Goal: Task Accomplishment & Management: Complete application form

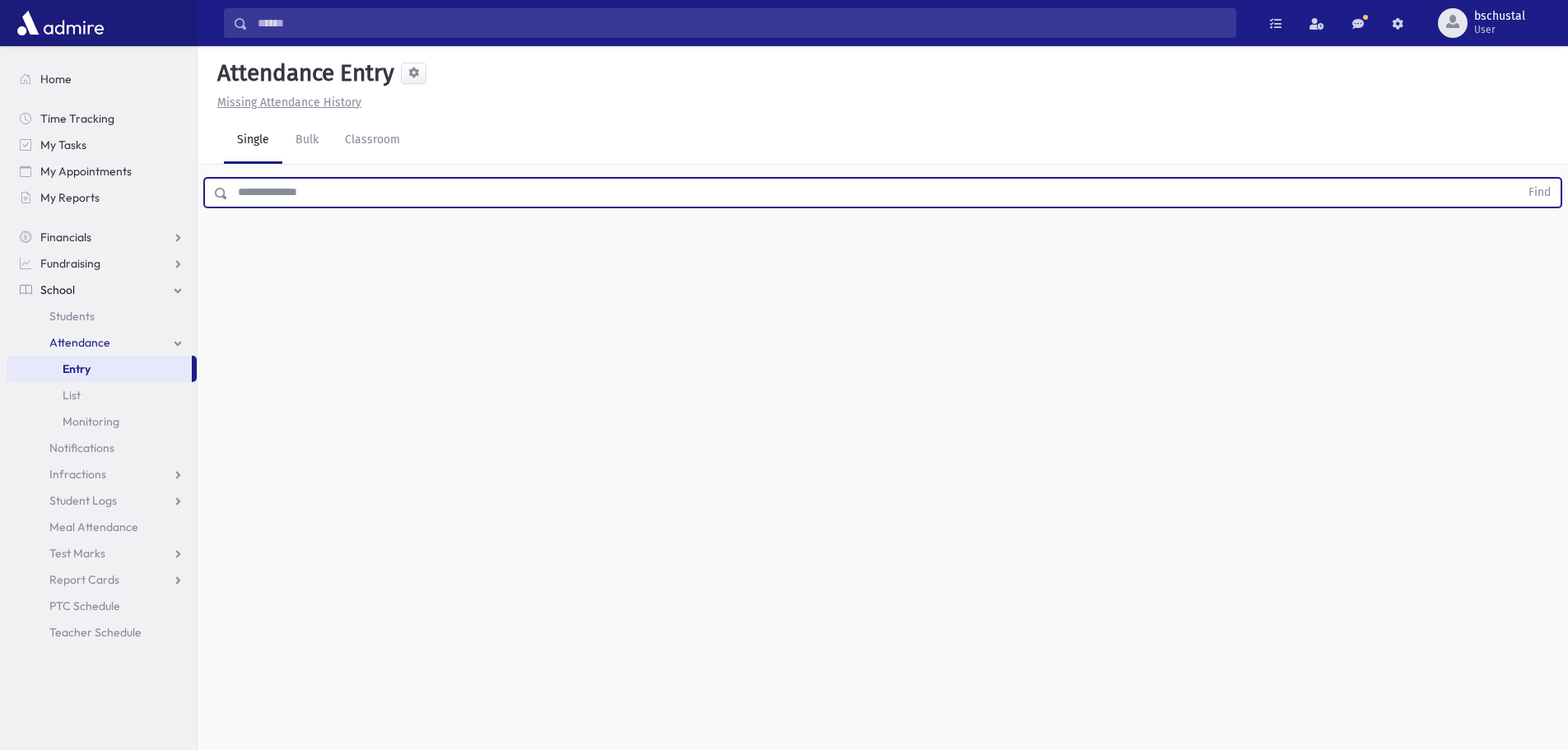
click at [388, 192] on input "text" at bounding box center [873, 192] width 1291 height 30
click at [1535, 195] on button "Find" at bounding box center [1539, 192] width 42 height 28
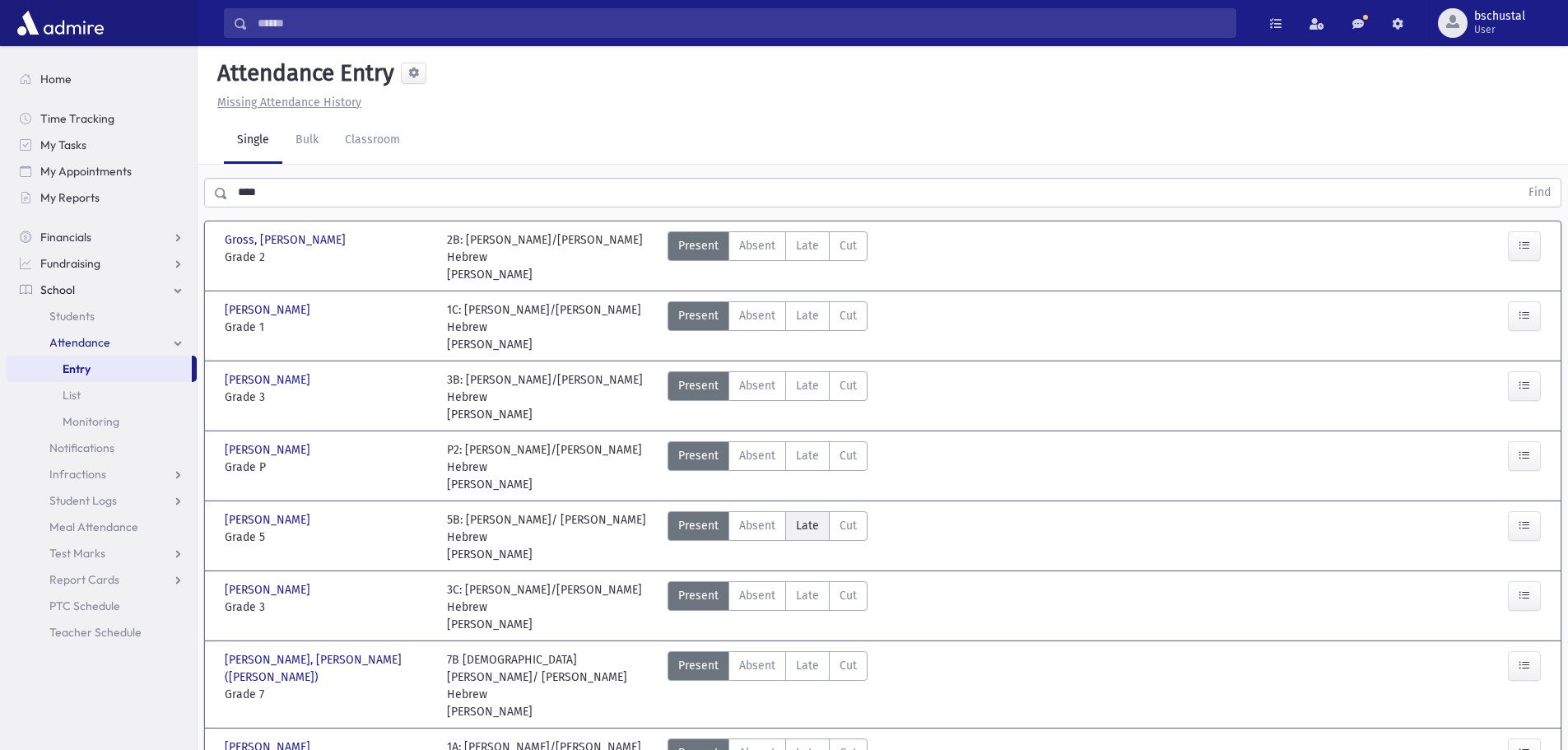
click at [810, 517] on span "Late" at bounding box center [807, 526] width 23 height 17
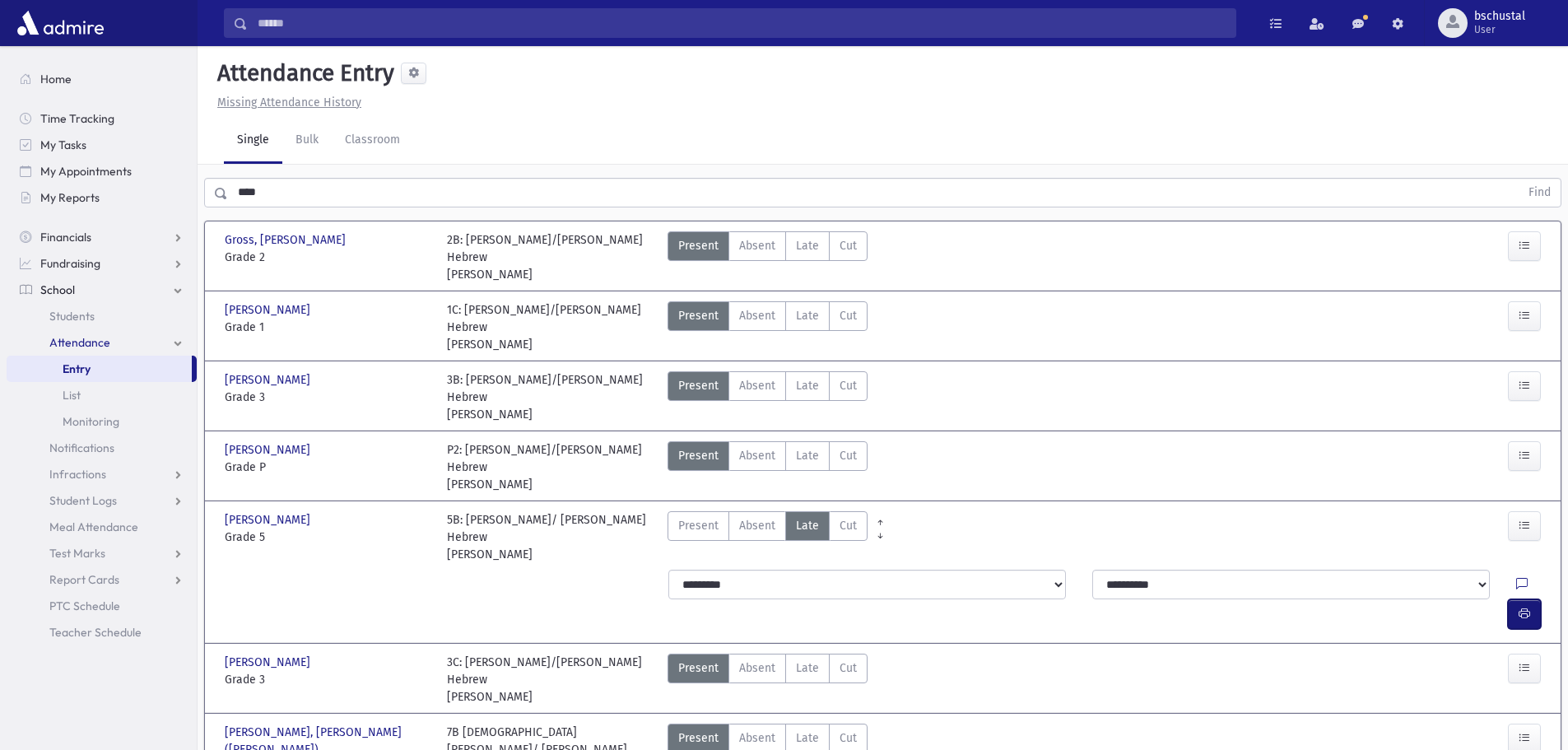
click at [1526, 599] on button "button" at bounding box center [1524, 614] width 33 height 30
click at [298, 191] on input "****" at bounding box center [873, 192] width 1291 height 30
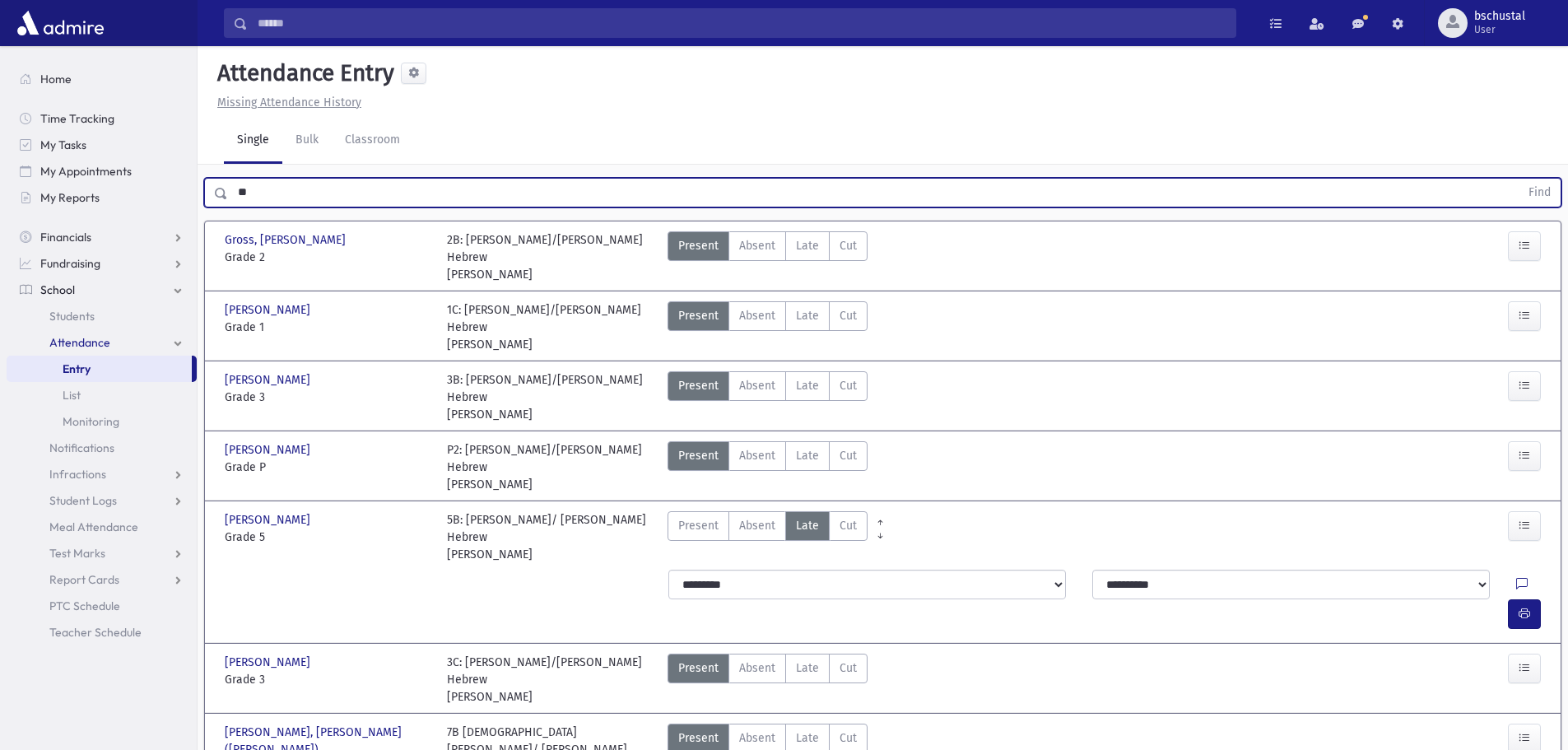
type input "*"
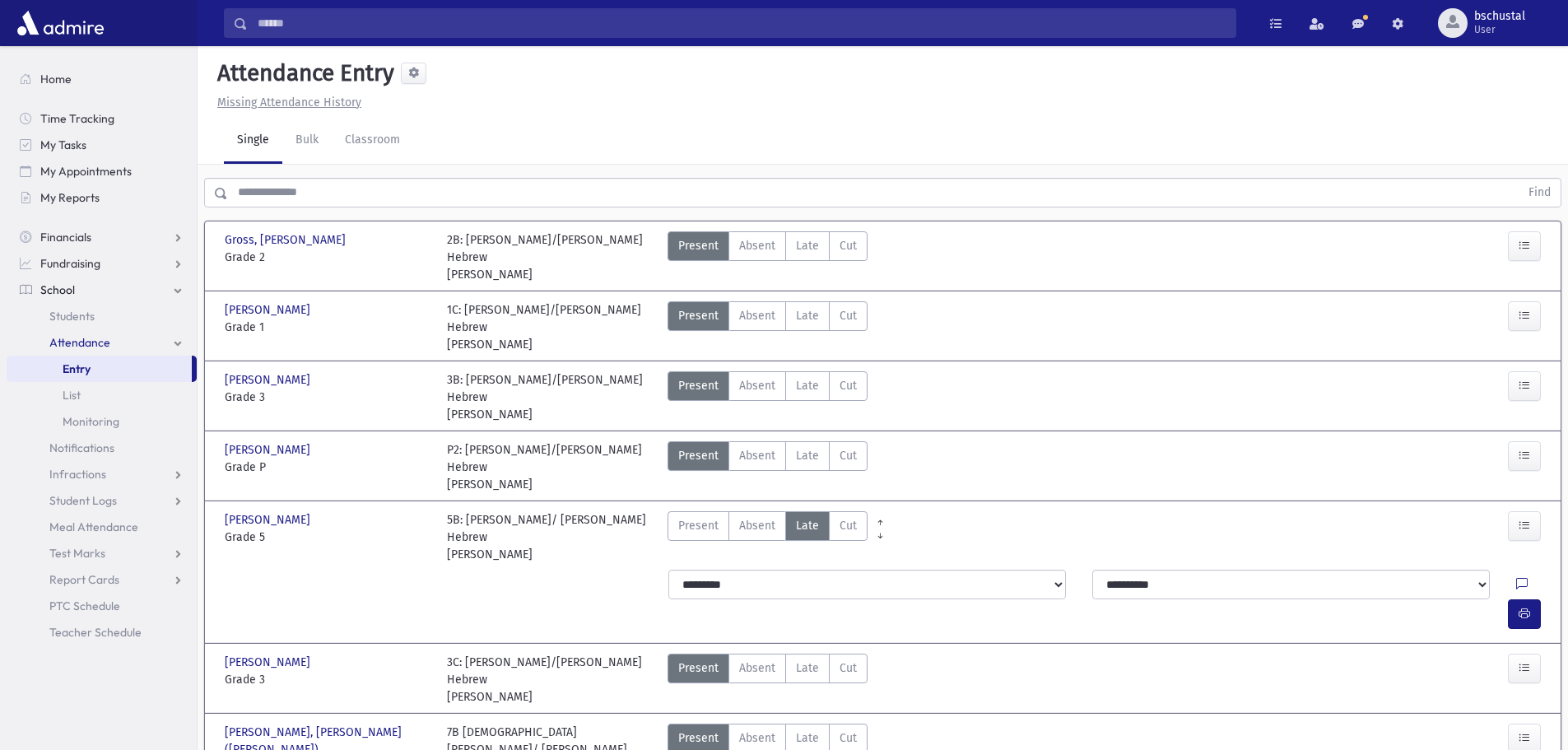
click at [341, 193] on input "text" at bounding box center [873, 192] width 1291 height 30
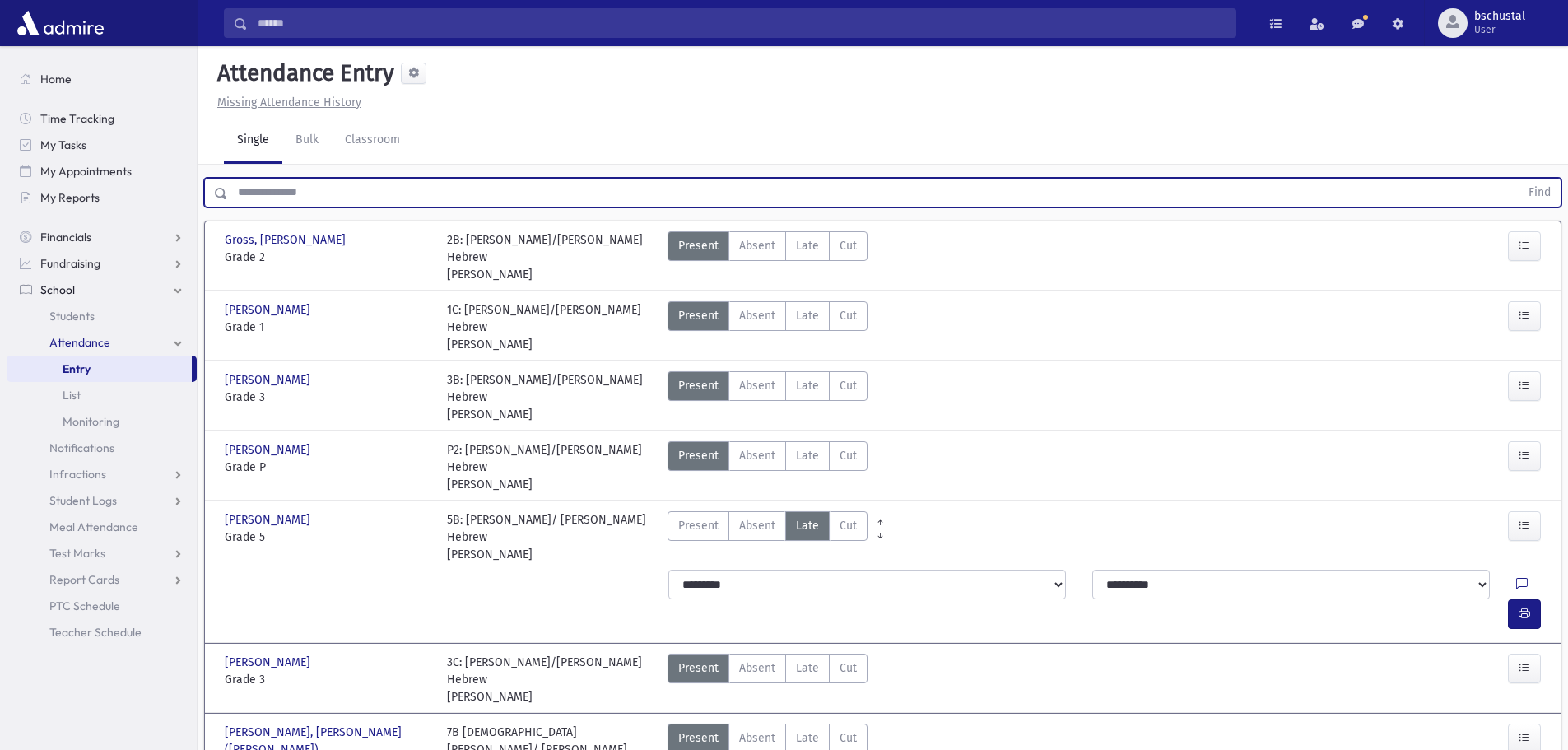
click at [707, 196] on input "text" at bounding box center [873, 192] width 1291 height 30
click at [1524, 193] on button "Find" at bounding box center [1539, 192] width 42 height 28
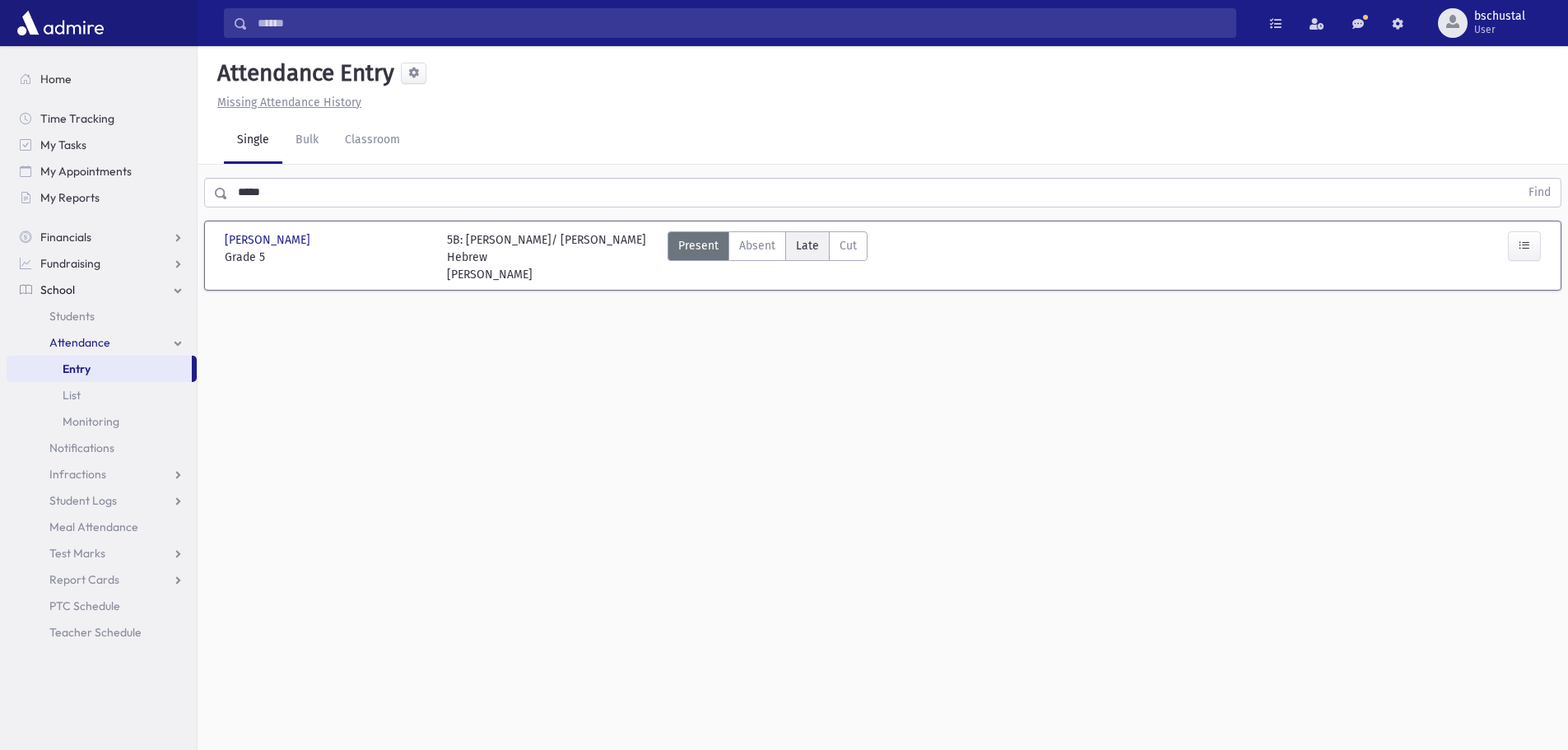
click at [804, 247] on span "Late" at bounding box center [807, 245] width 23 height 17
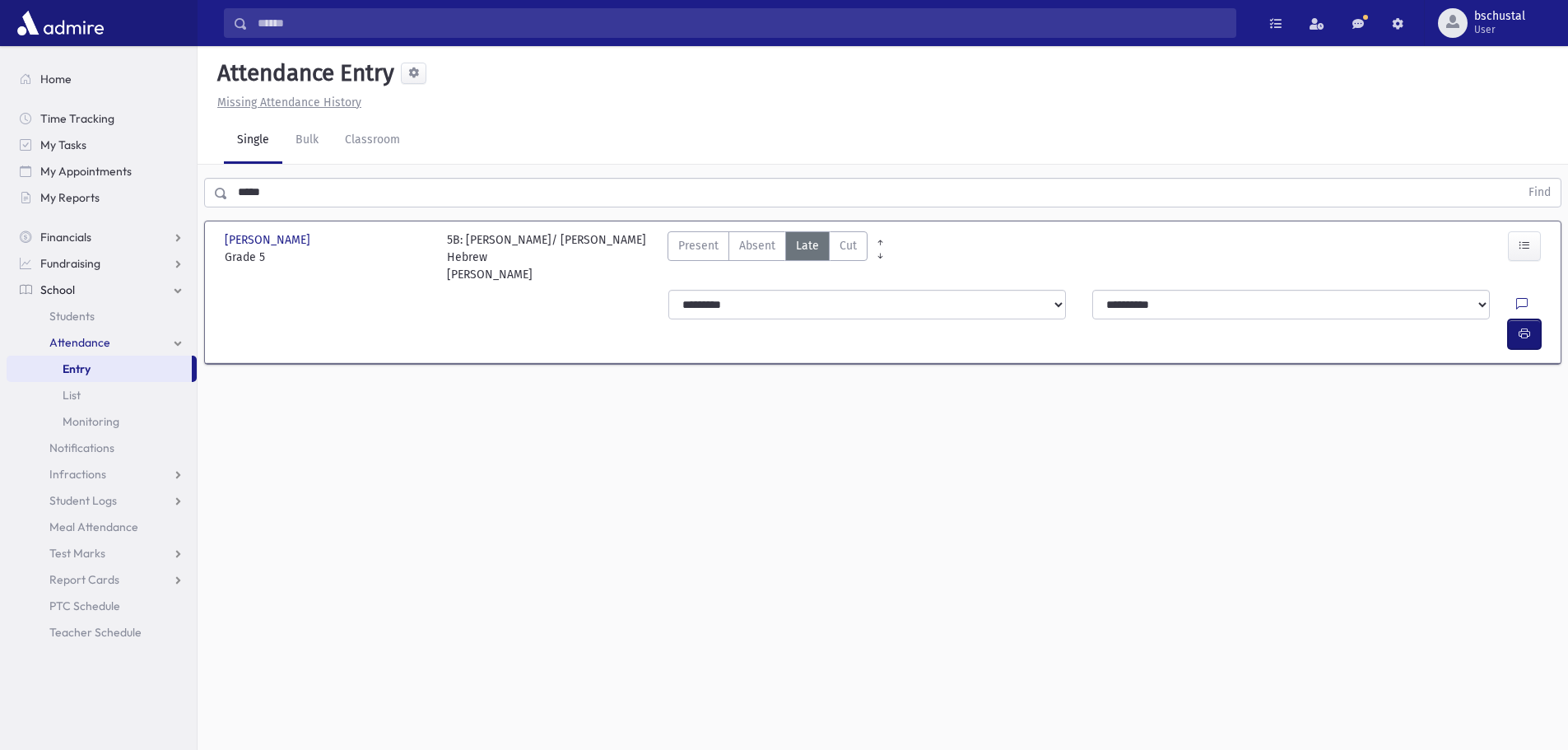
click at [1528, 319] on button "button" at bounding box center [1524, 334] width 33 height 30
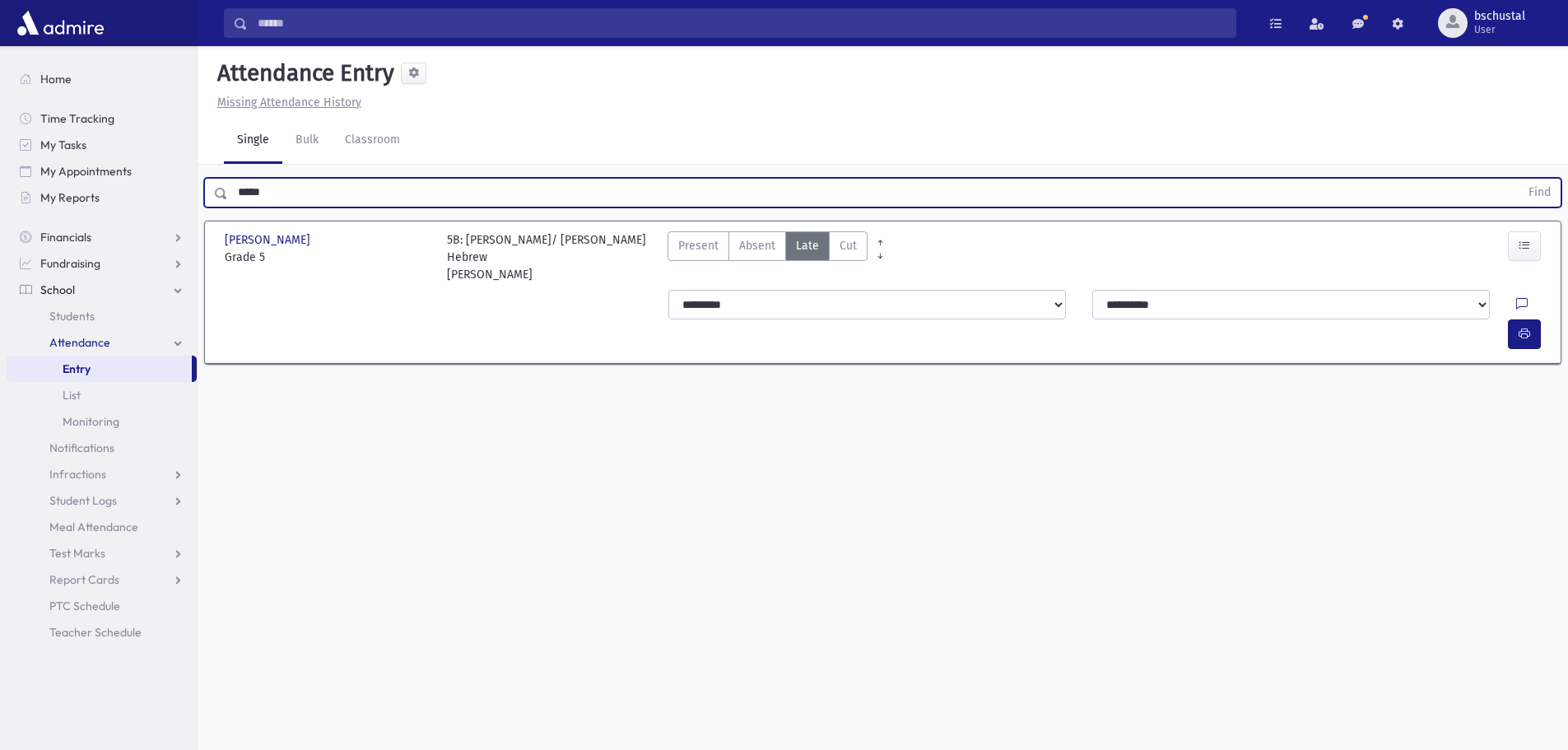
drag, startPoint x: 313, startPoint y: 198, endPoint x: 322, endPoint y: 203, distance: 10.3
click at [315, 194] on input "*****" at bounding box center [873, 192] width 1291 height 30
type input "*"
click at [287, 196] on input "text" at bounding box center [873, 192] width 1291 height 30
type input "*"
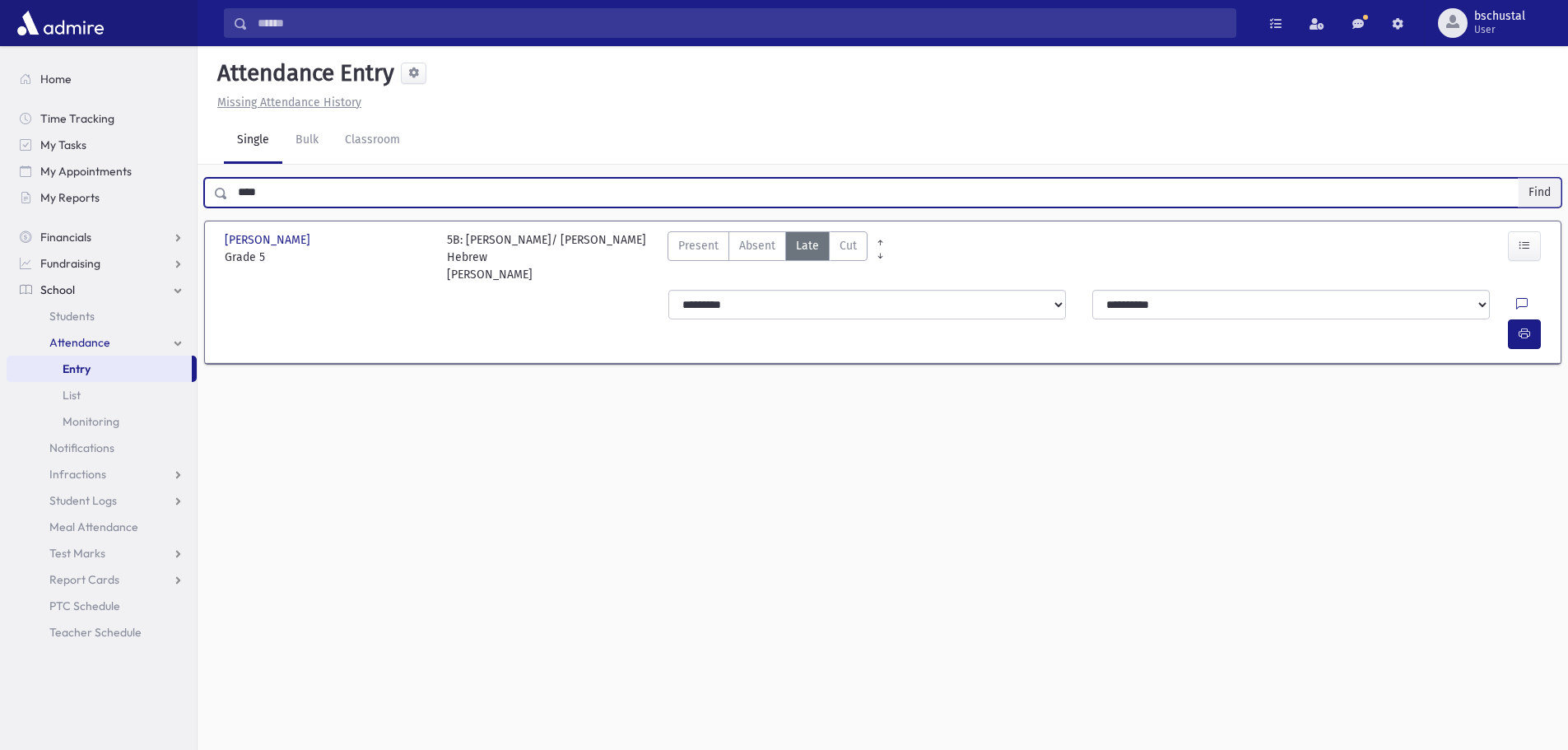
click at [1531, 185] on button "Find" at bounding box center [1539, 192] width 42 height 28
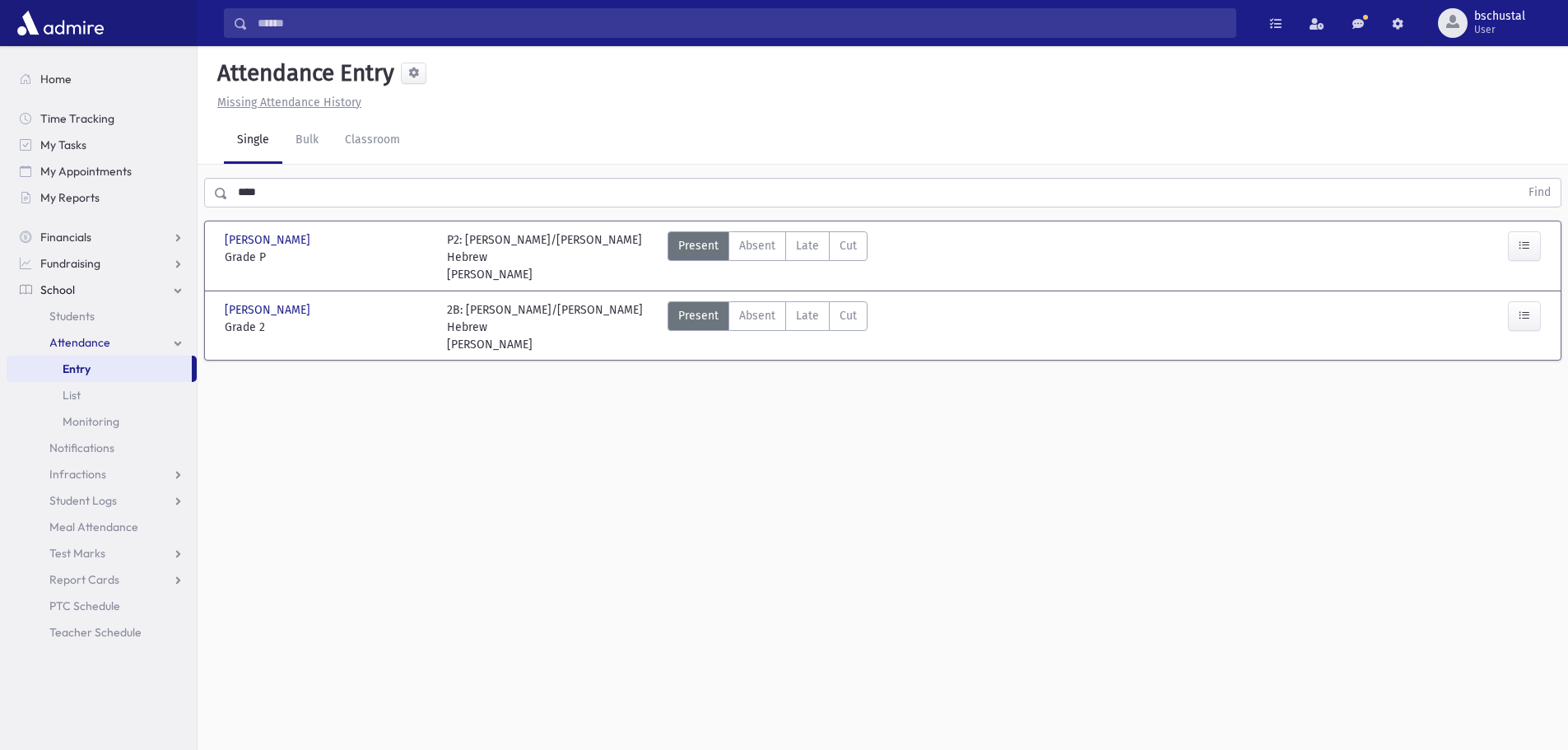
click at [305, 196] on input "****" at bounding box center [873, 192] width 1291 height 30
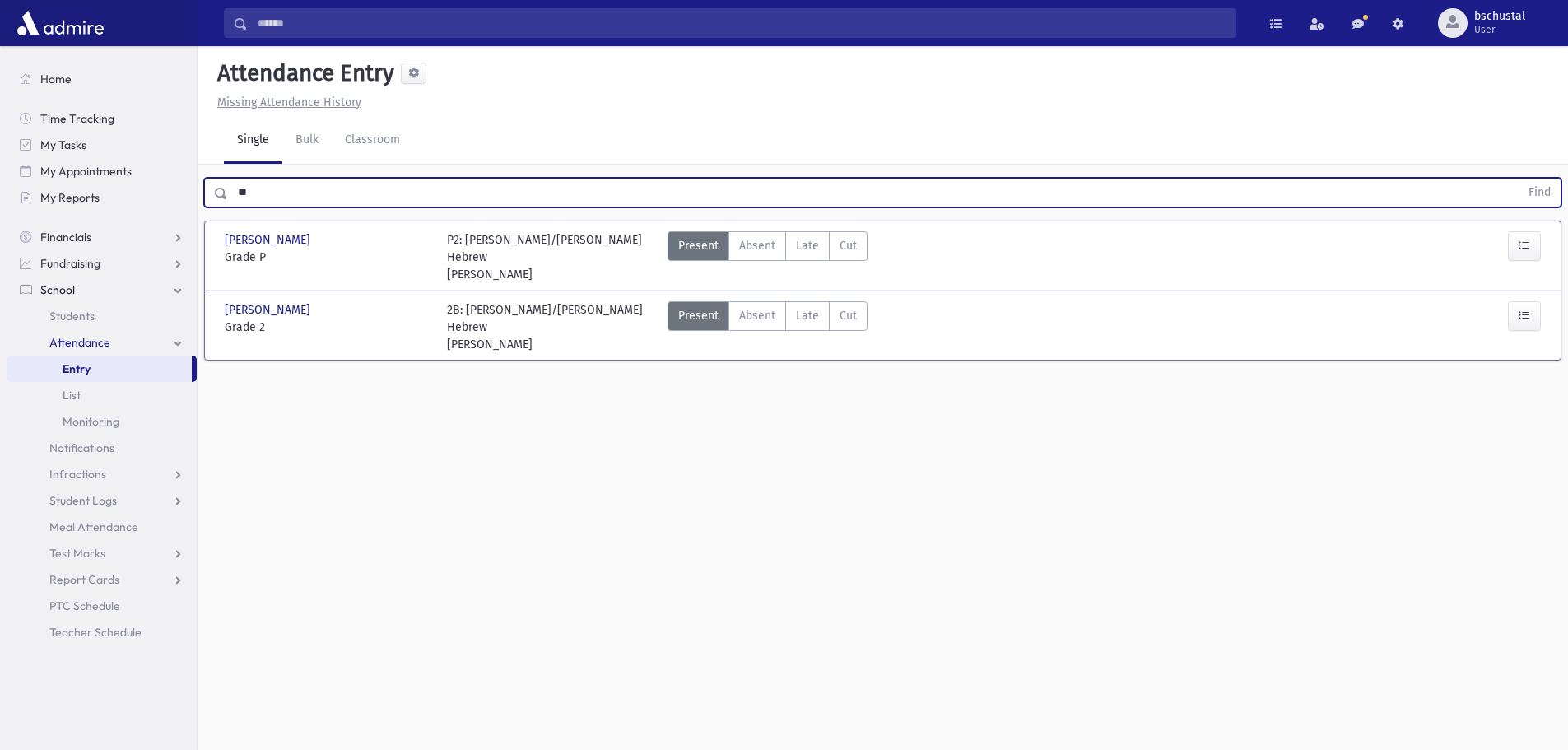
type input "*"
type input "*****"
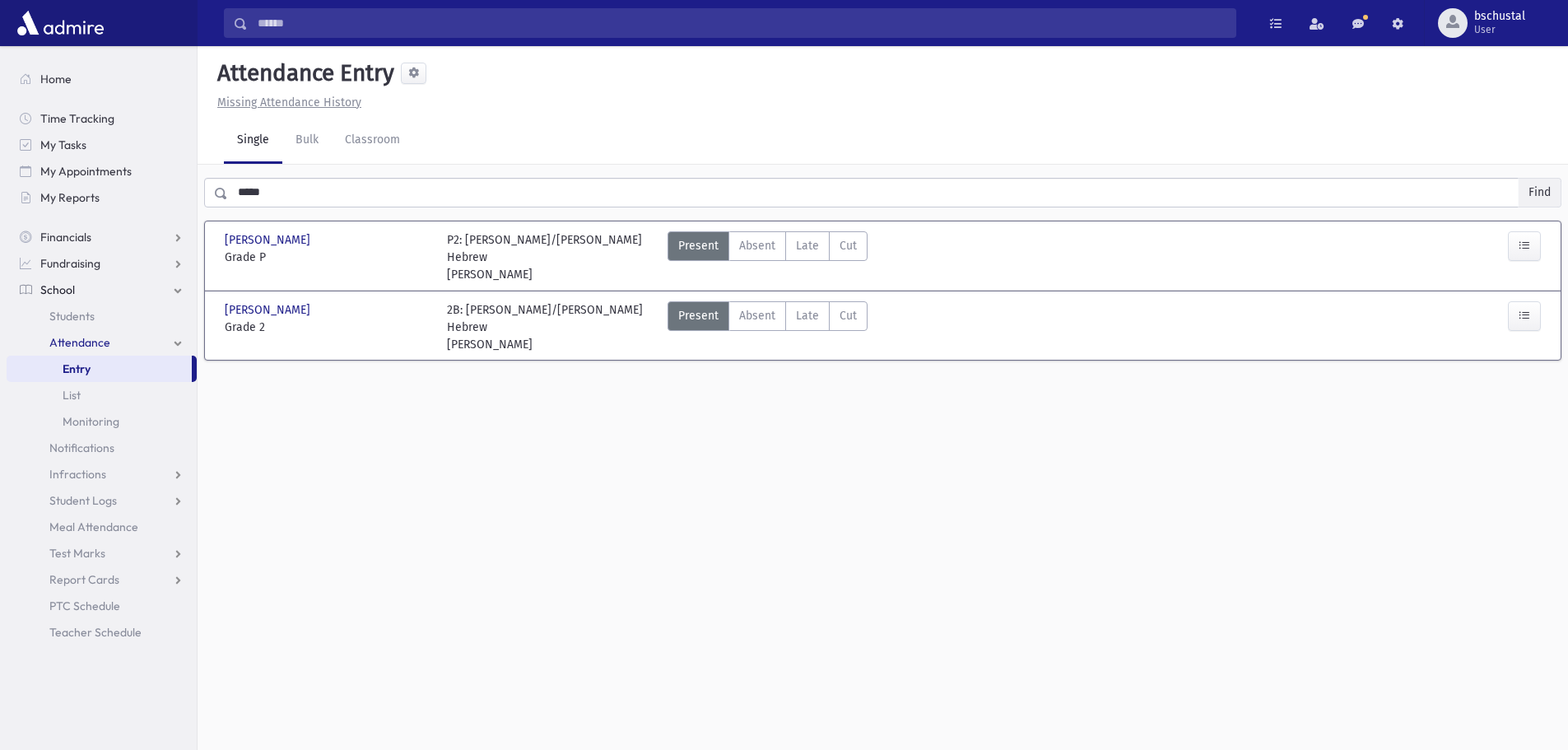
click at [1535, 194] on button "Find" at bounding box center [1539, 192] width 42 height 28
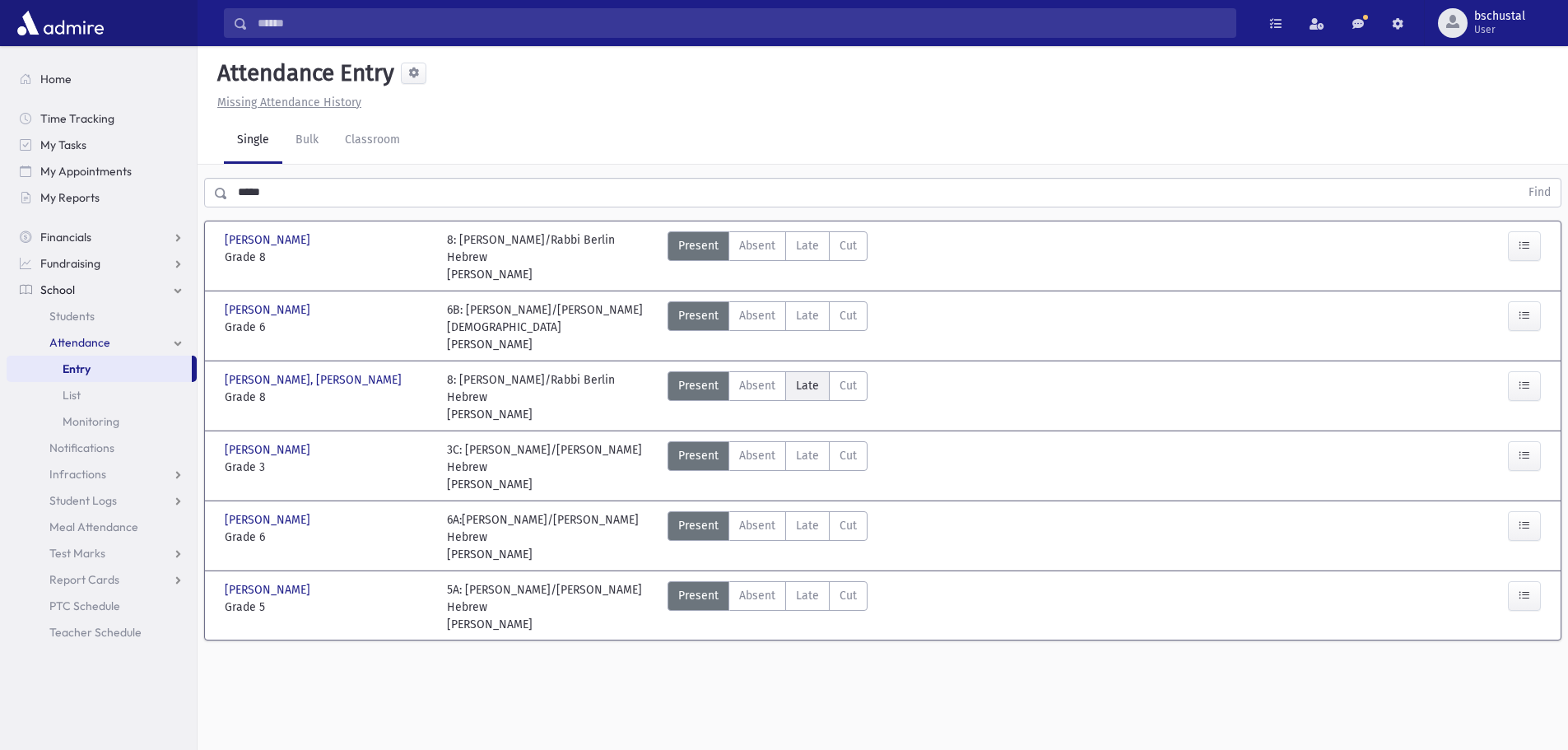
click at [800, 383] on span "Late" at bounding box center [807, 385] width 23 height 17
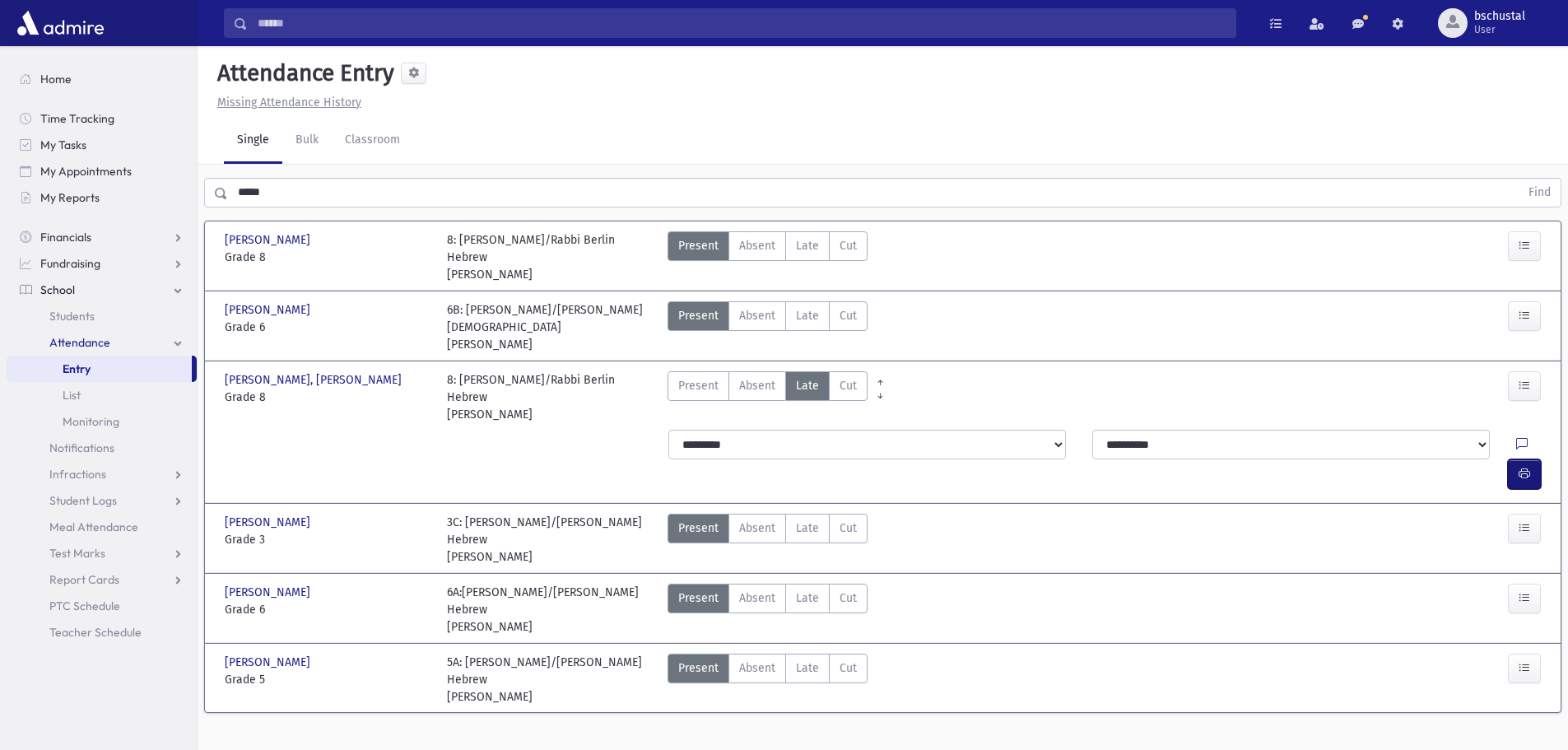
click at [1523, 466] on icon "button" at bounding box center [1524, 473] width 12 height 14
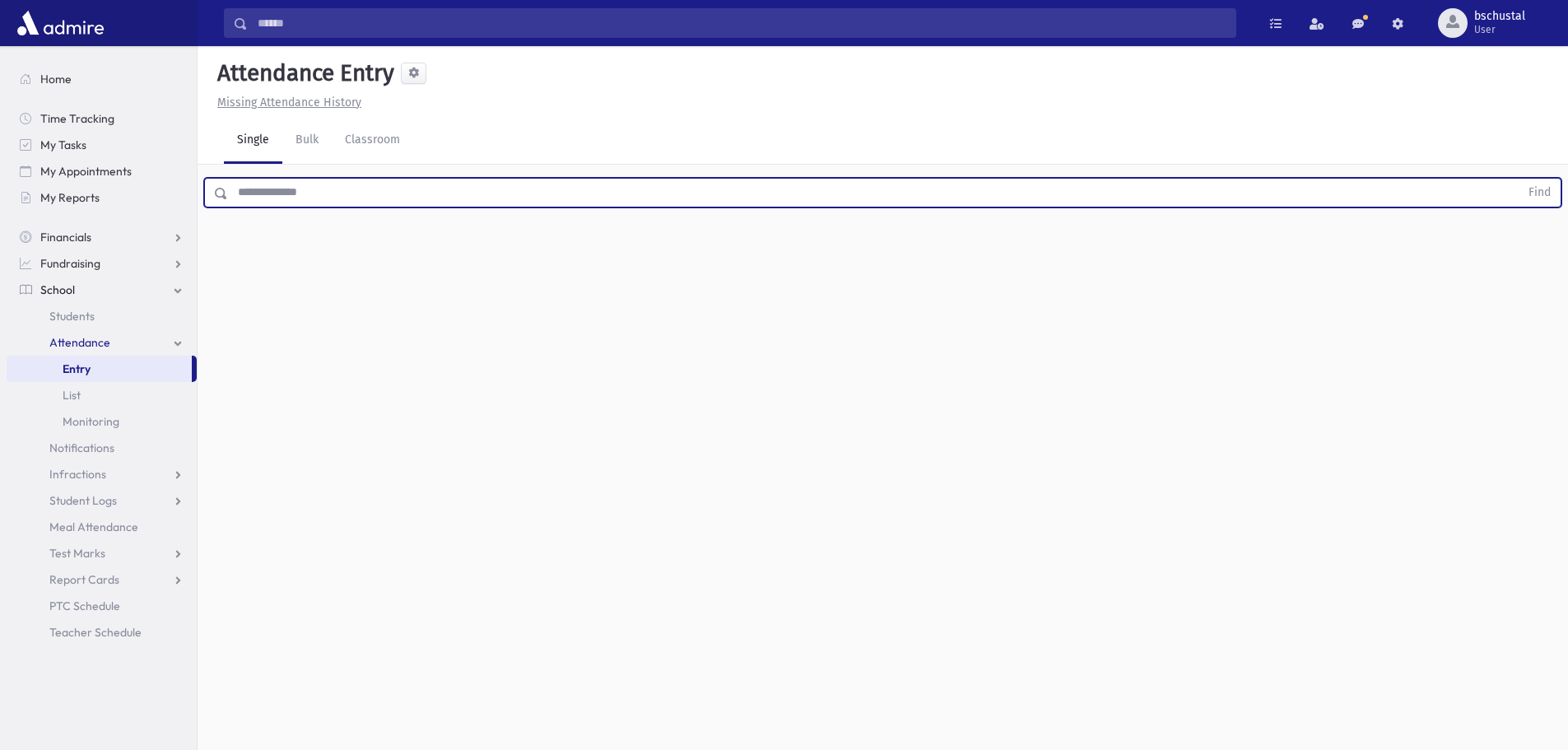
click at [415, 190] on input "text" at bounding box center [873, 192] width 1291 height 30
click at [1547, 193] on button "Find" at bounding box center [1539, 192] width 42 height 28
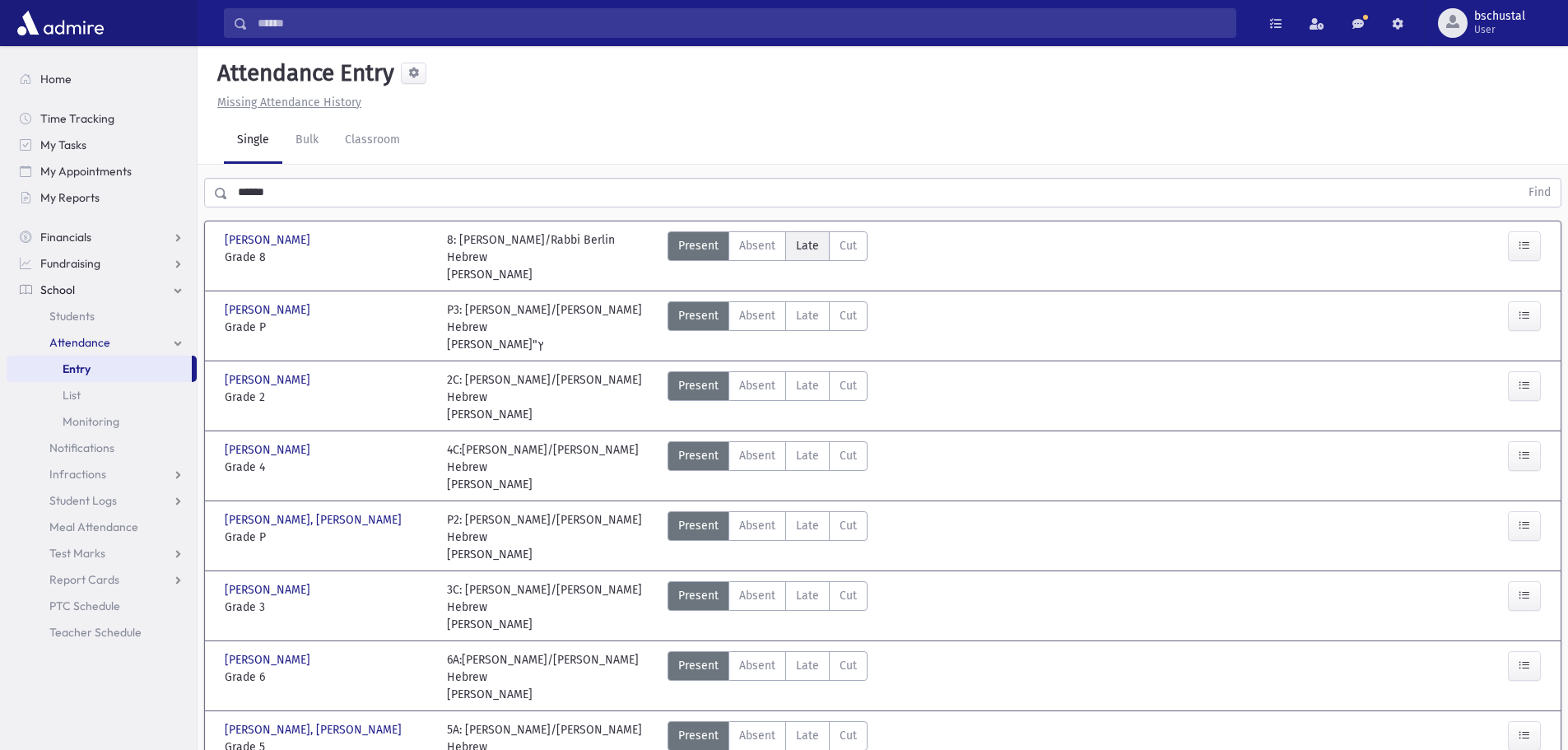
click at [810, 248] on span "Late" at bounding box center [807, 245] width 23 height 17
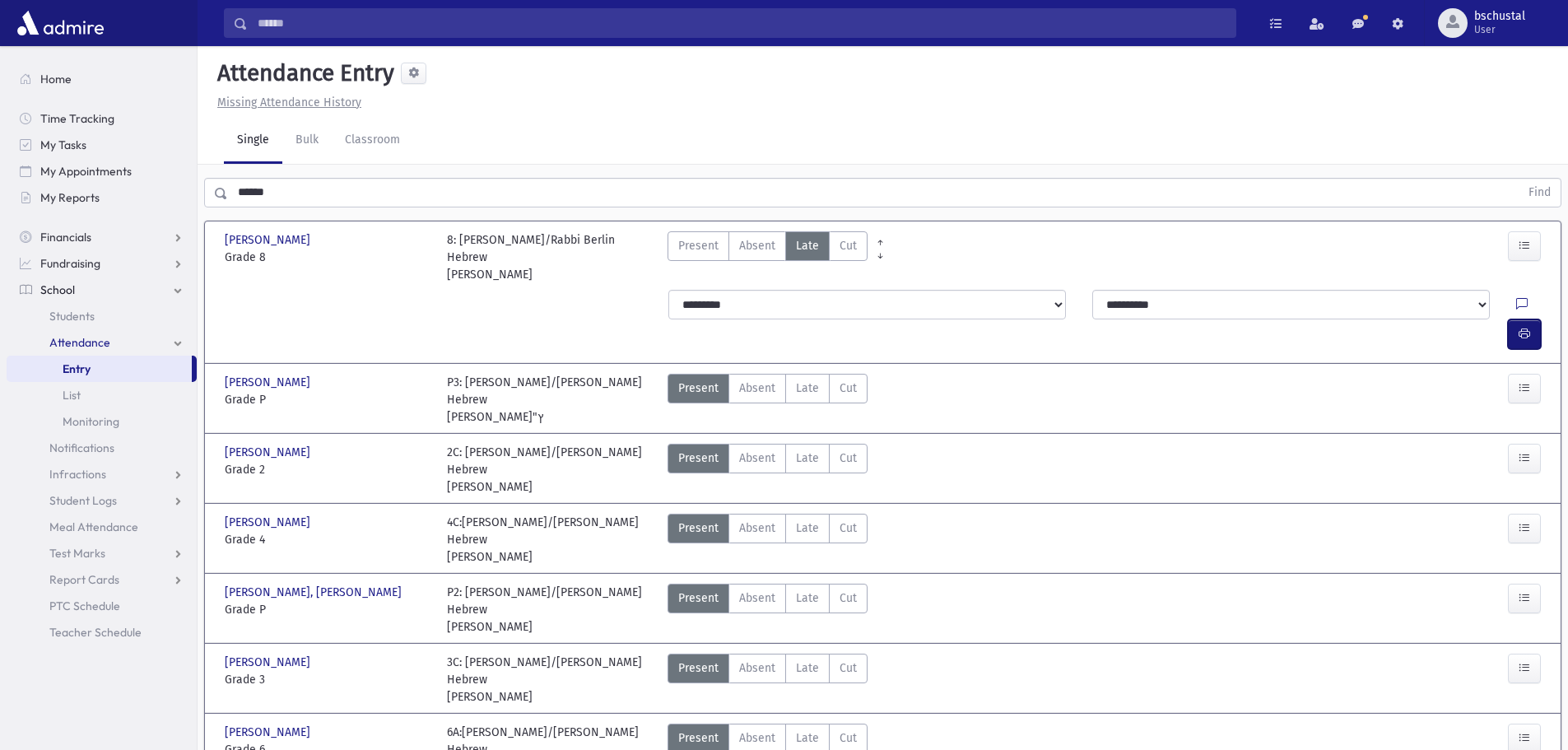
click at [1531, 319] on button "button" at bounding box center [1524, 334] width 33 height 30
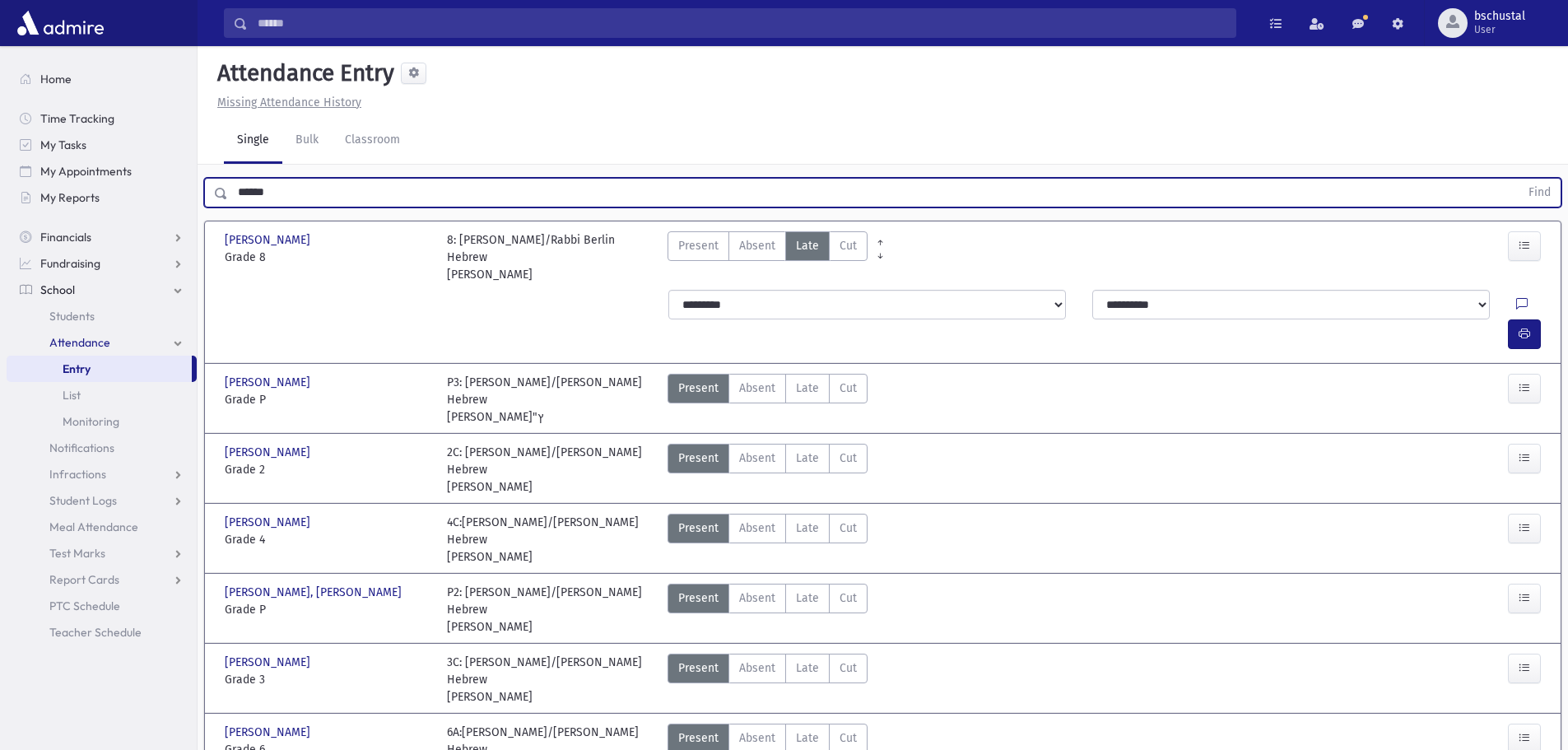
click at [305, 182] on input "******" at bounding box center [873, 192] width 1291 height 30
type input "*"
type input "*******"
click at [1546, 193] on button "Find" at bounding box center [1539, 192] width 42 height 28
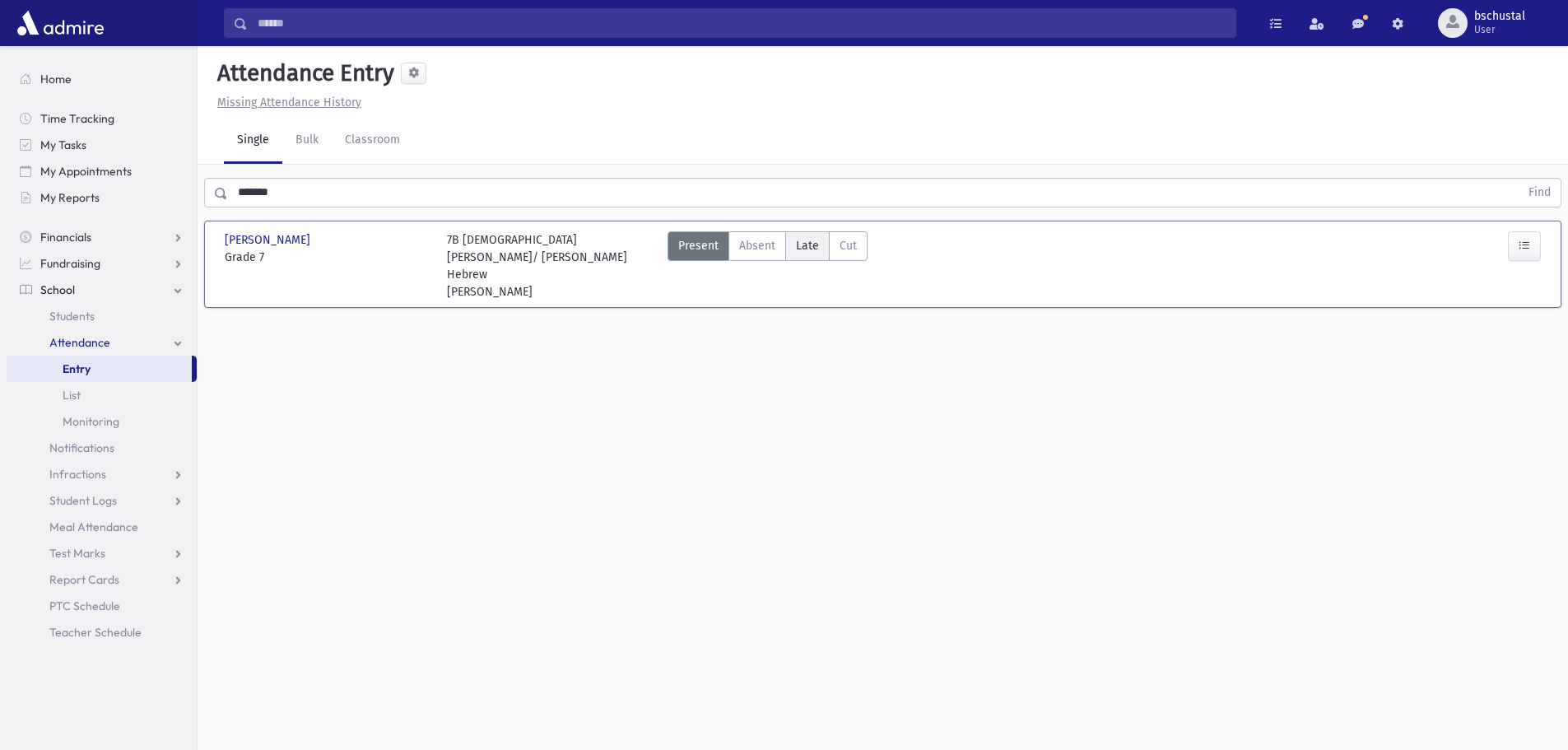
click at [811, 254] on span "Late" at bounding box center [807, 245] width 23 height 17
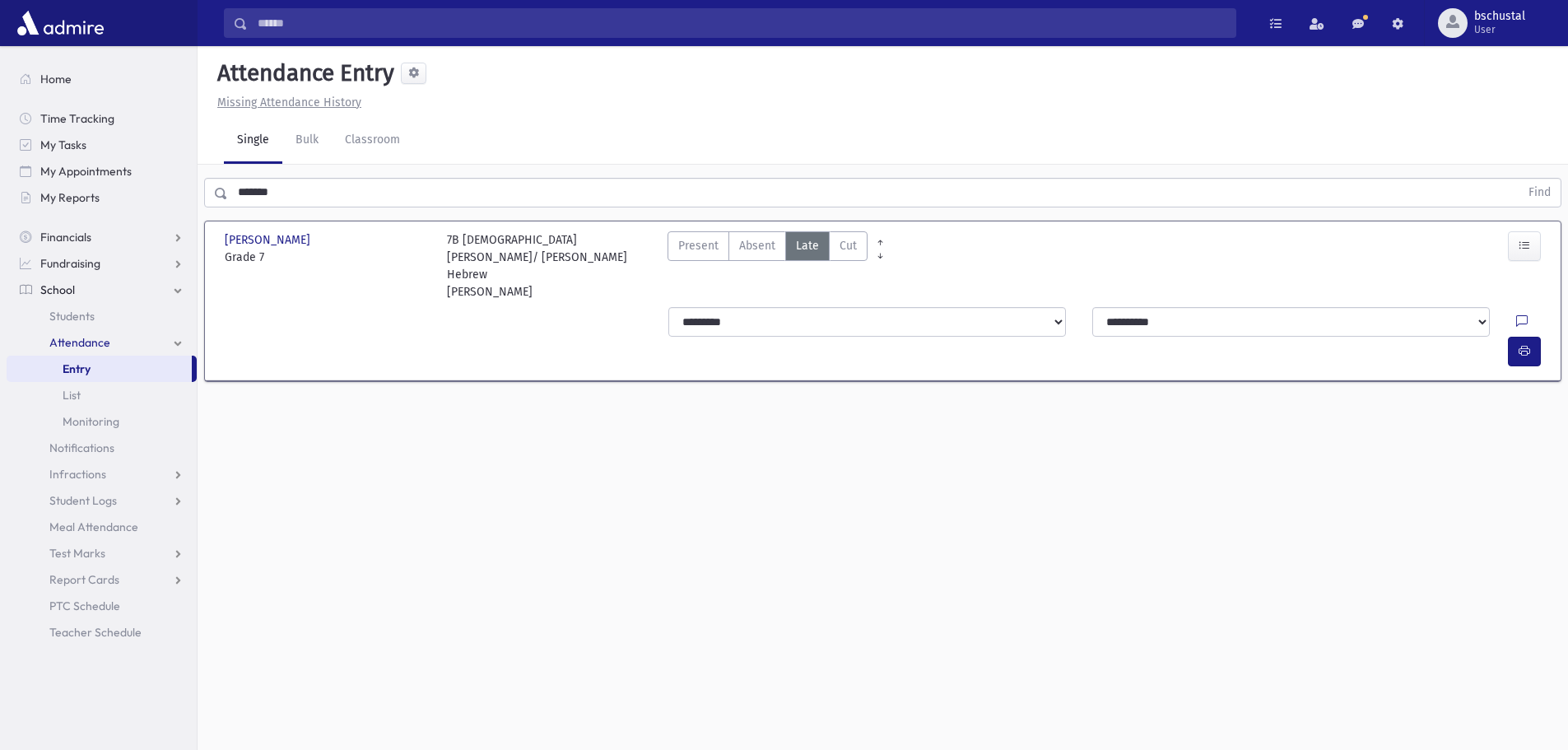
click at [1543, 337] on div at bounding box center [1527, 351] width 40 height 30
click at [1528, 345] on icon "button" at bounding box center [1524, 351] width 12 height 14
